Goal: Task Accomplishment & Management: Manage account settings

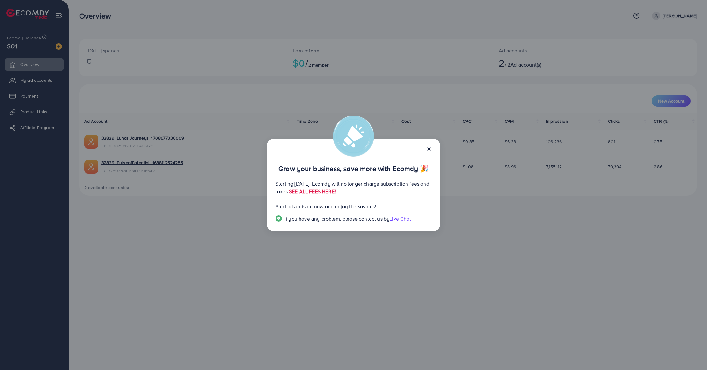
click at [429, 148] on line at bounding box center [429, 149] width 3 height 3
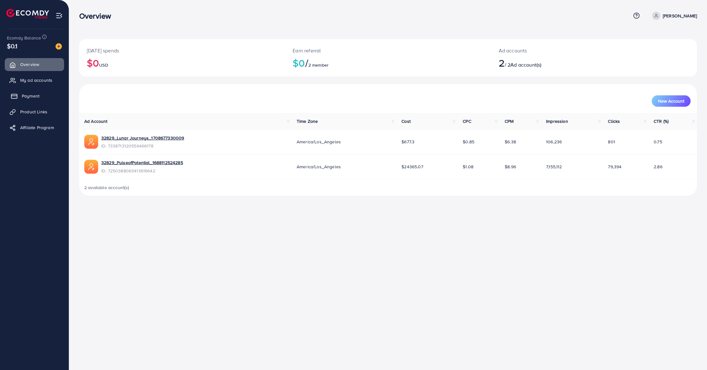
click at [38, 100] on link "Payment" at bounding box center [34, 96] width 59 height 13
click at [39, 93] on link "Payment" at bounding box center [34, 96] width 59 height 13
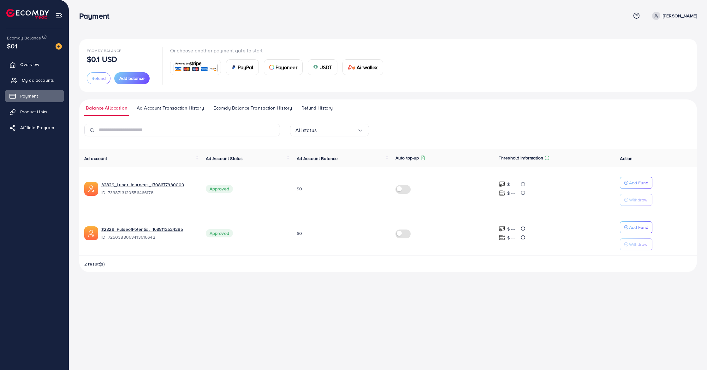
click at [32, 84] on link "My ad accounts" at bounding box center [34, 80] width 59 height 13
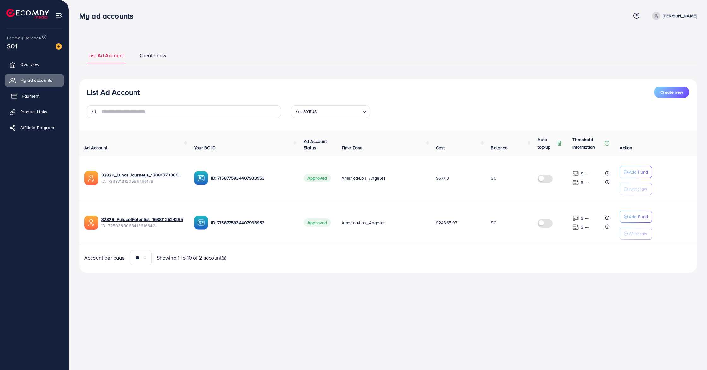
click at [45, 102] on link "Payment" at bounding box center [34, 96] width 59 height 13
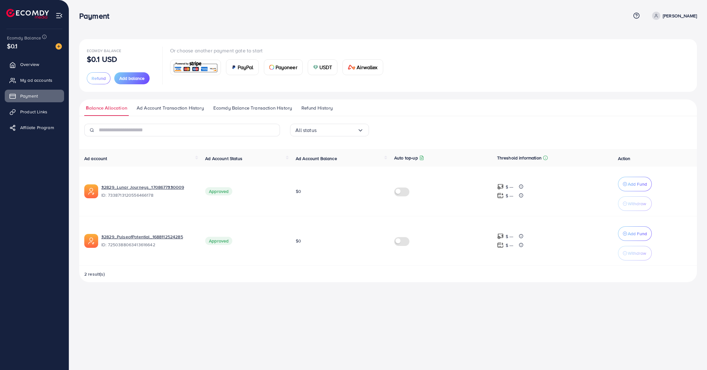
click at [137, 113] on link "Ad Account Transaction History" at bounding box center [170, 110] width 70 height 11
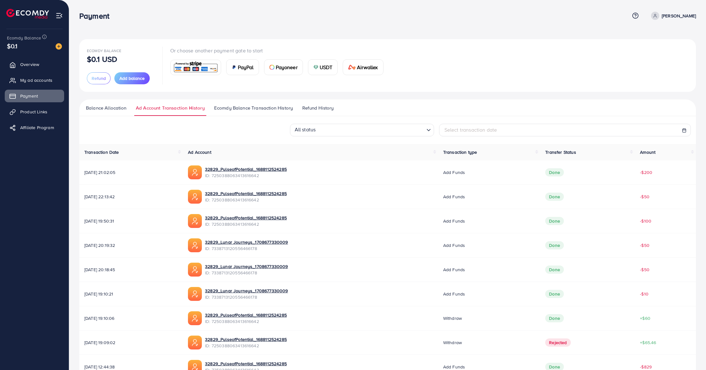
click at [227, 115] on link "Ecomdy Balance Transaction History" at bounding box center [254, 110] width 82 height 11
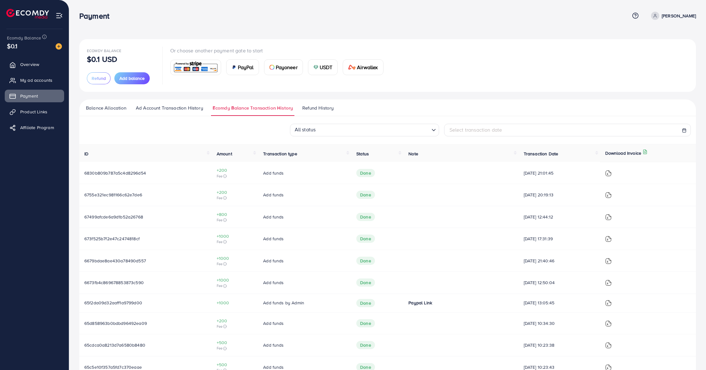
click at [104, 107] on span "Balance Allocation" at bounding box center [106, 108] width 40 height 7
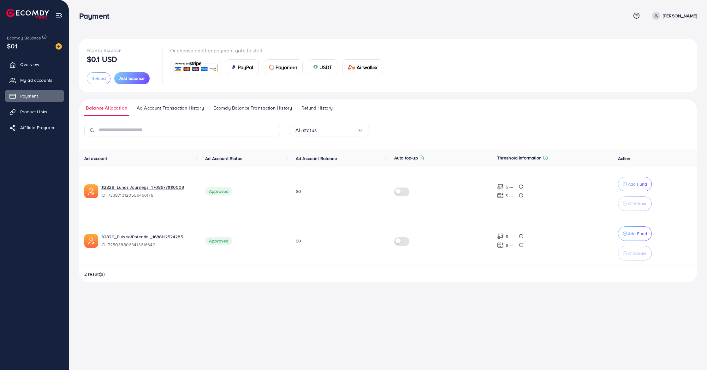
click at [187, 107] on span "Ad Account Transaction History" at bounding box center [170, 108] width 67 height 7
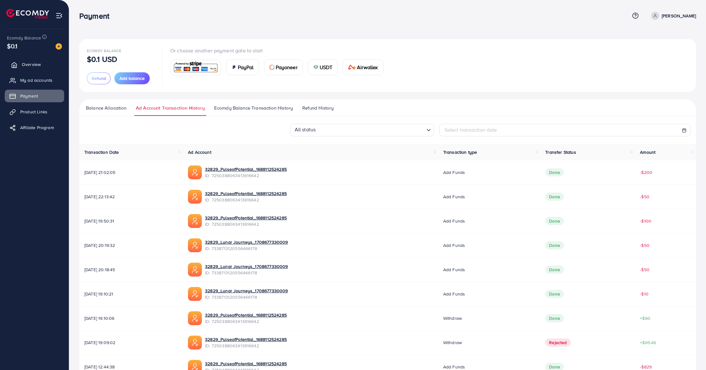
click at [42, 64] on link "Overview" at bounding box center [34, 64] width 59 height 13
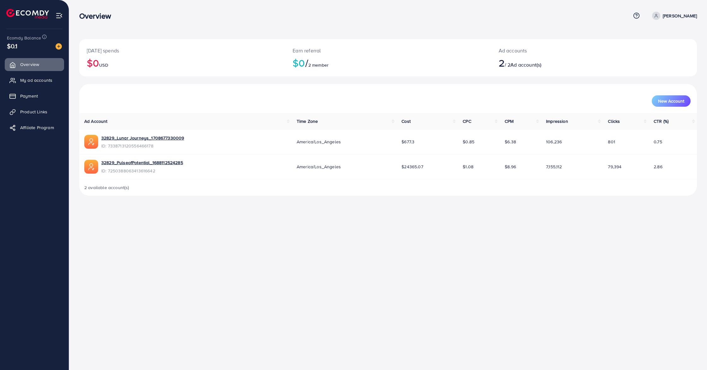
click at [669, 21] on div "Overview Help Center Contact Support Term and policy About Us [PERSON_NAME] Pro…" at bounding box center [388, 15] width 618 height 17
click at [669, 16] on p "[PERSON_NAME]" at bounding box center [680, 16] width 34 height 8
click at [58, 15] on img at bounding box center [59, 15] width 7 height 7
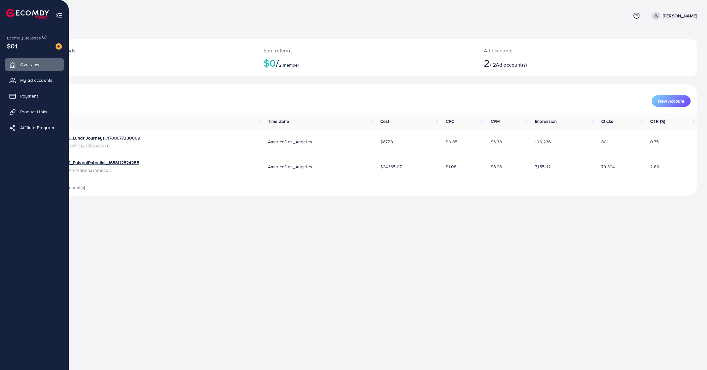
click at [7, 13] on img at bounding box center [27, 14] width 43 height 10
click at [29, 99] on link "Payment" at bounding box center [34, 96] width 59 height 13
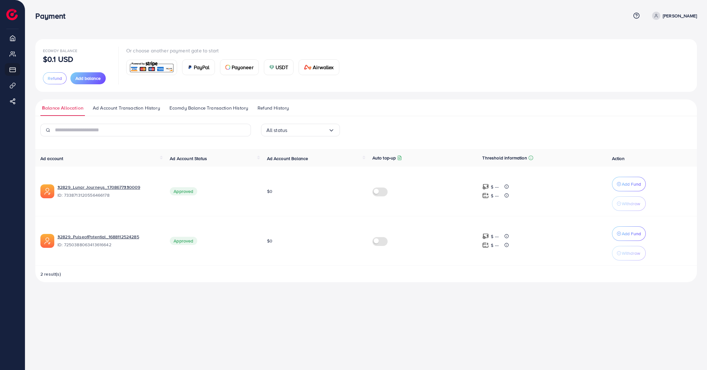
click at [117, 112] on link "Ad Account Transaction History" at bounding box center [126, 110] width 70 height 11
